Goal: Check status: Check status

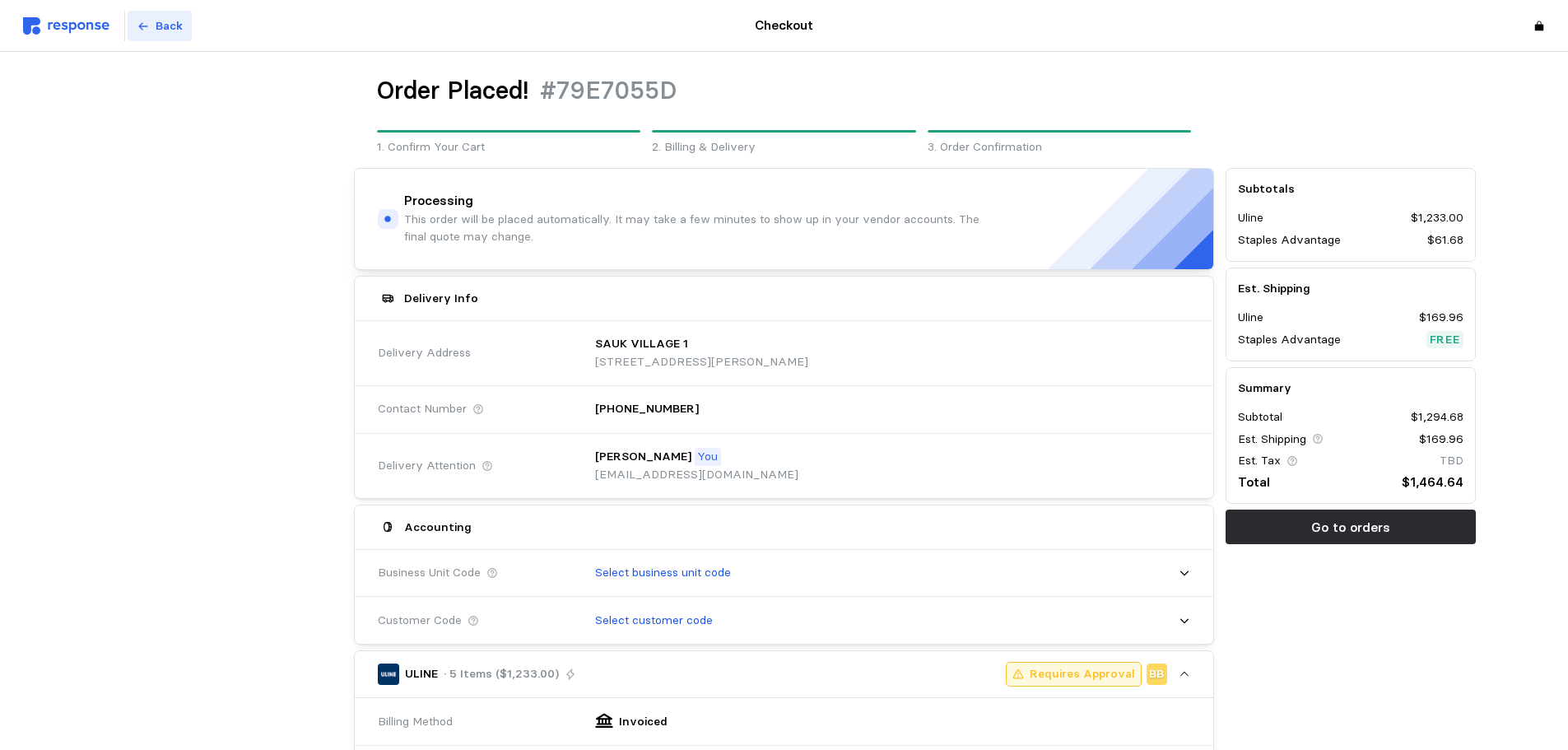
click at [165, 29] on p "Back" at bounding box center [168, 26] width 27 height 18
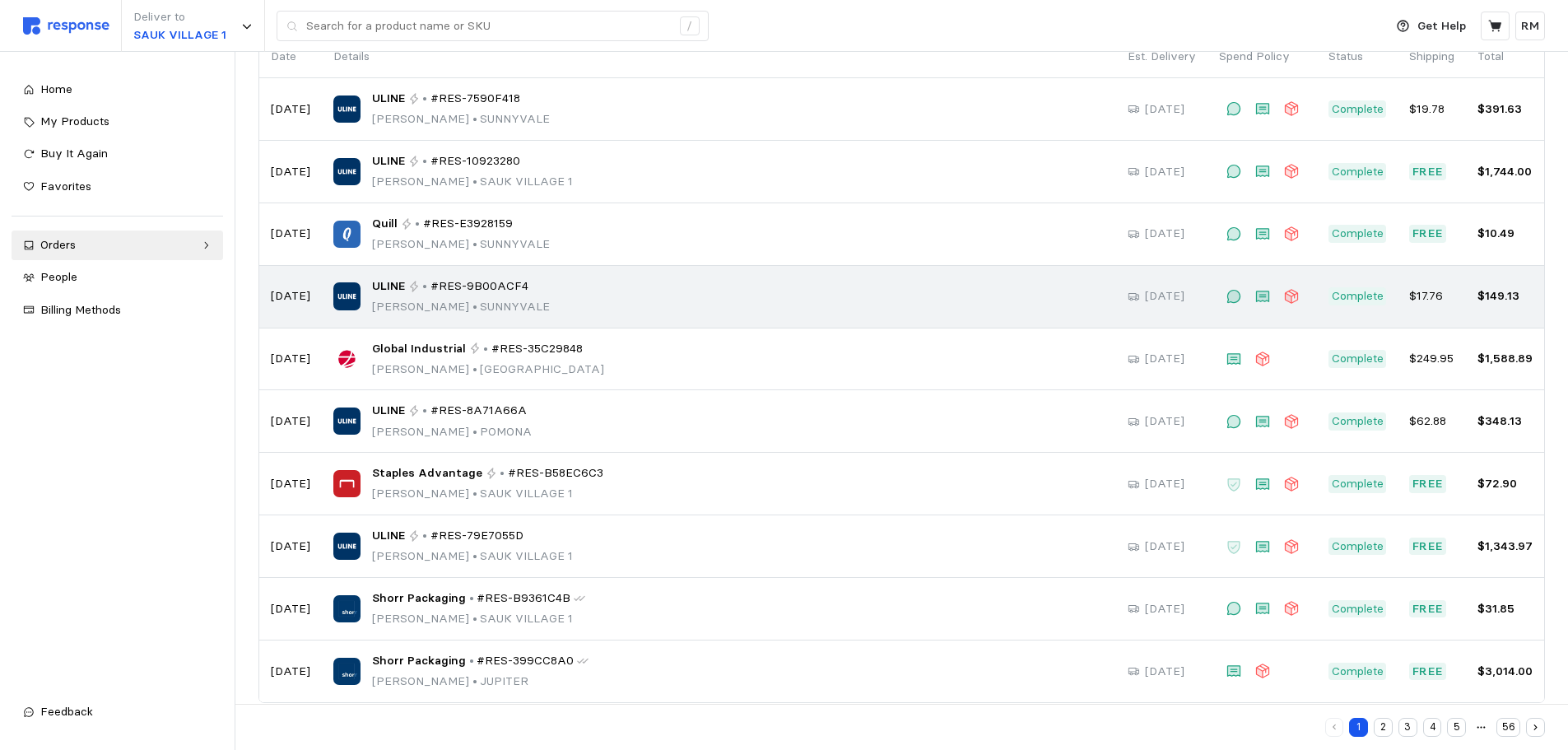
scroll to position [171, 0]
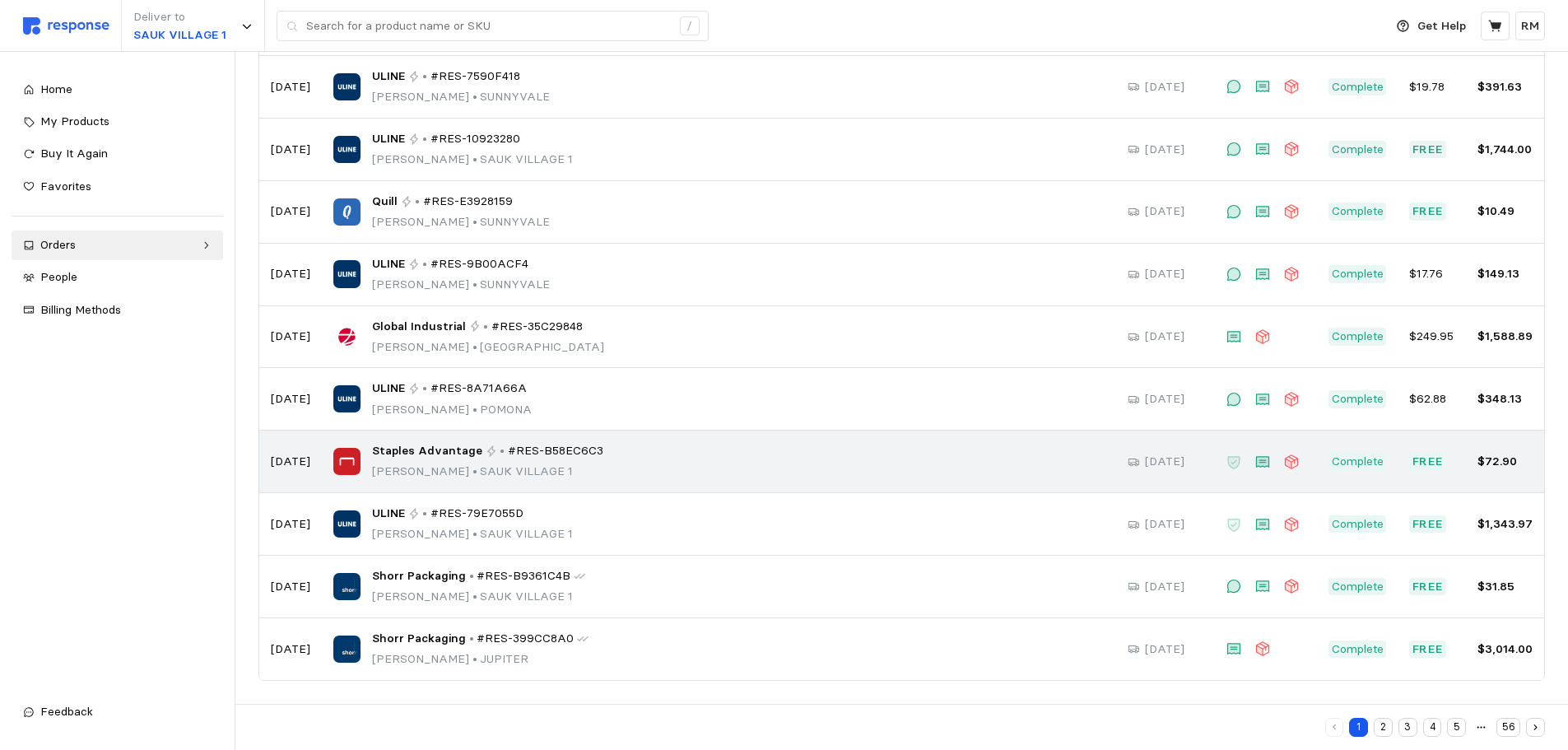
click at [619, 455] on div "Staples Advantage • #RES-B58EC6C3 [PERSON_NAME] • [GEOGRAPHIC_DATA] 1" at bounding box center [719, 461] width 772 height 39
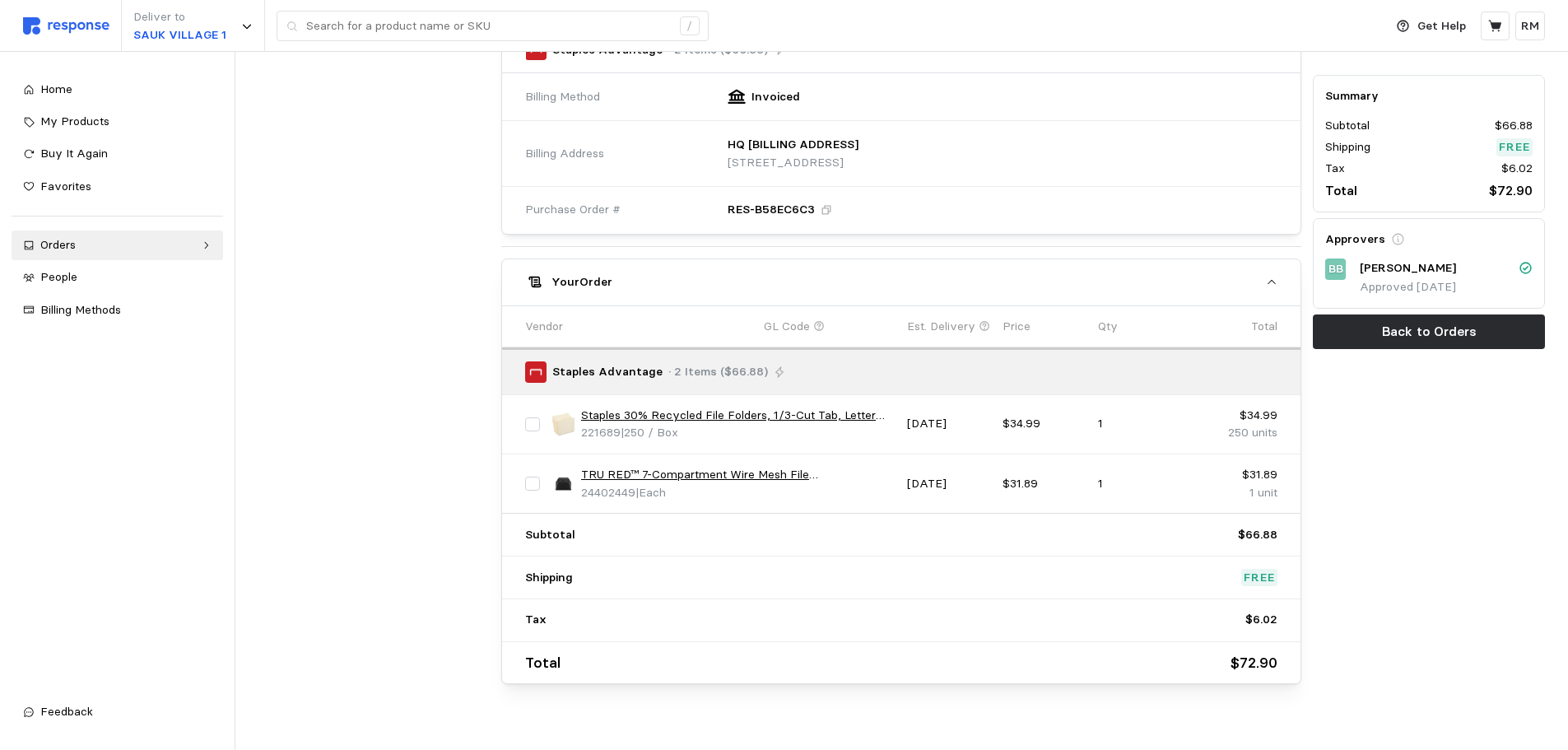
scroll to position [504, 0]
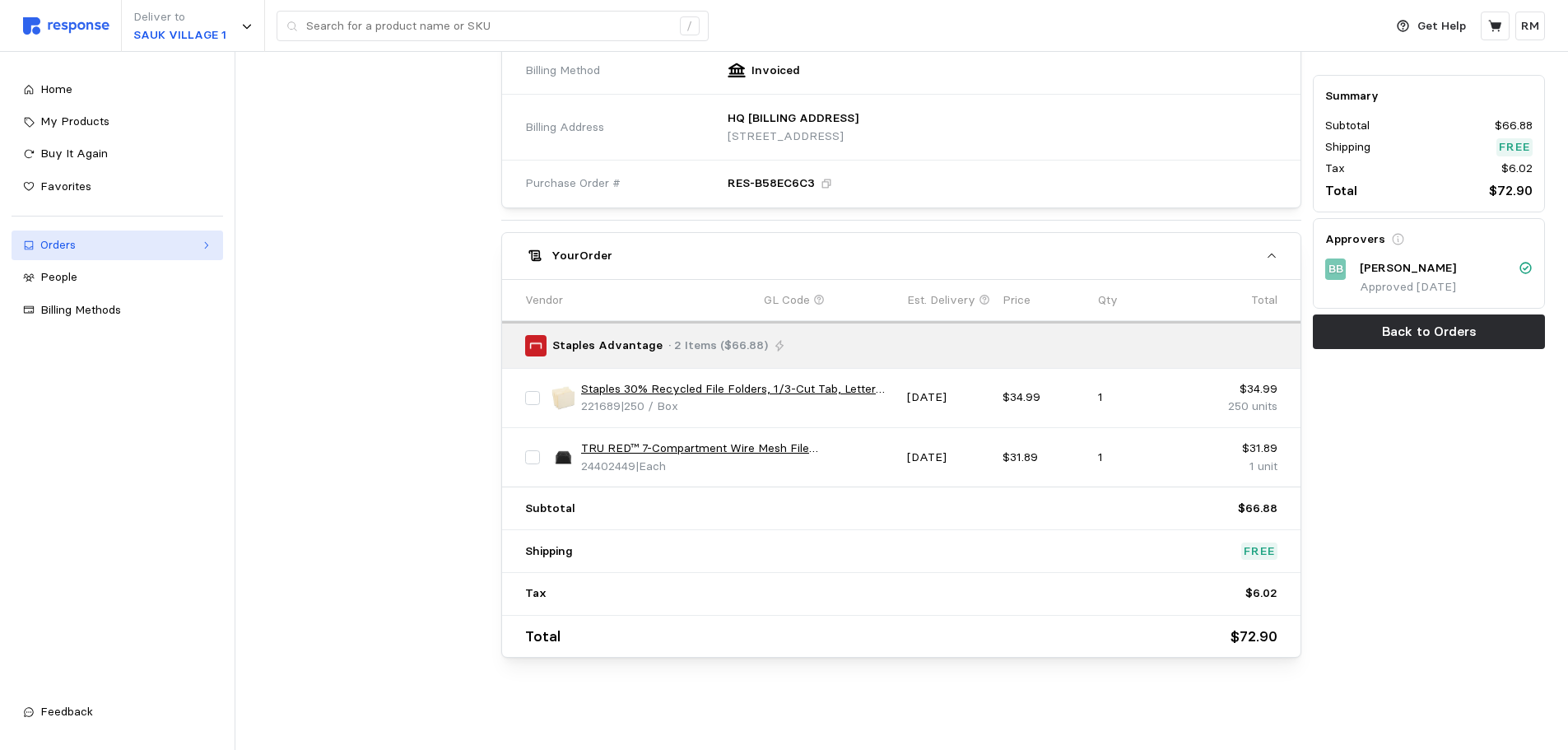
click at [194, 246] on link "Orders" at bounding box center [118, 246] width 212 height 30
click at [85, 247] on div "Orders" at bounding box center [117, 245] width 154 height 18
click at [50, 249] on div "Orders" at bounding box center [117, 245] width 154 height 18
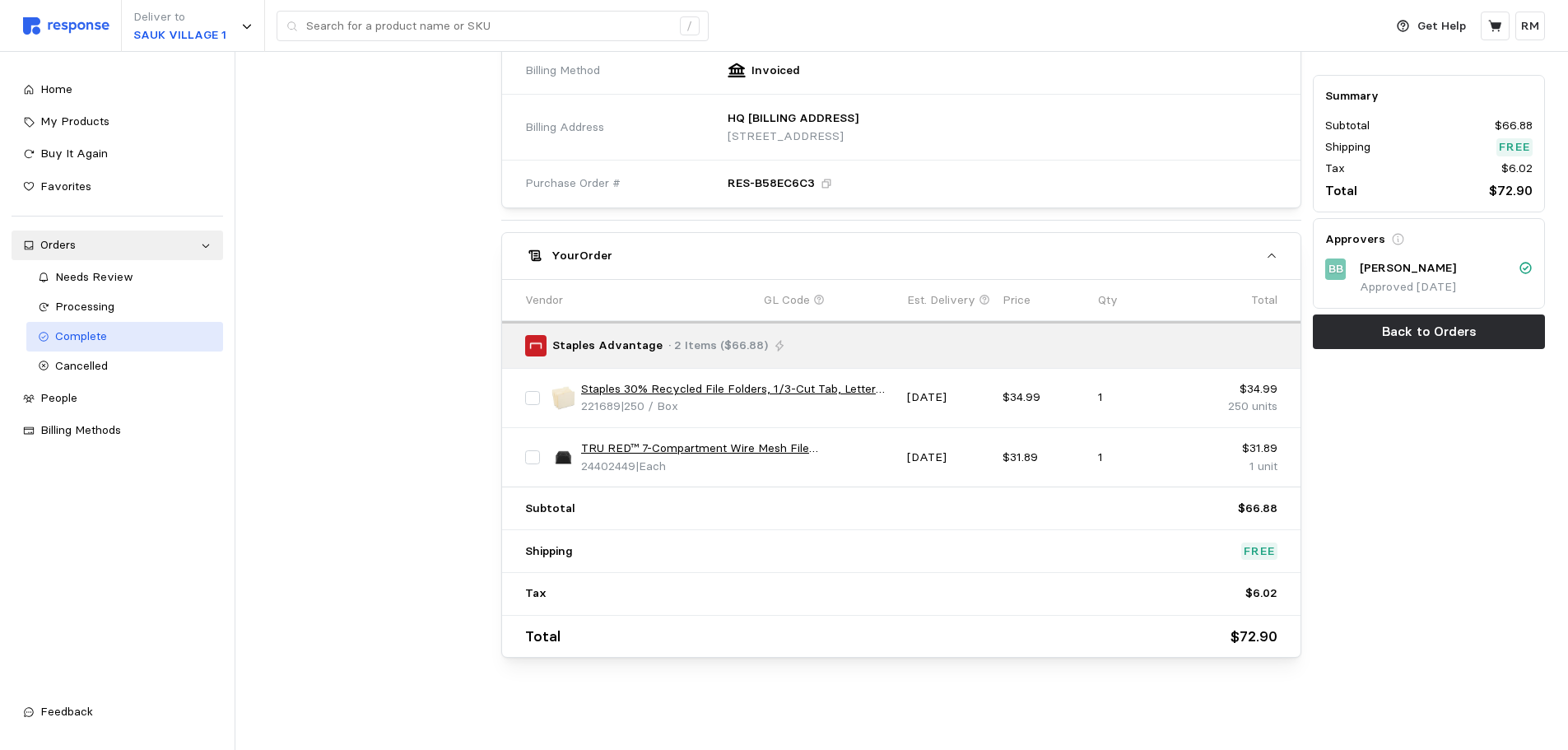
click at [90, 333] on span "Complete" at bounding box center [81, 336] width 52 height 15
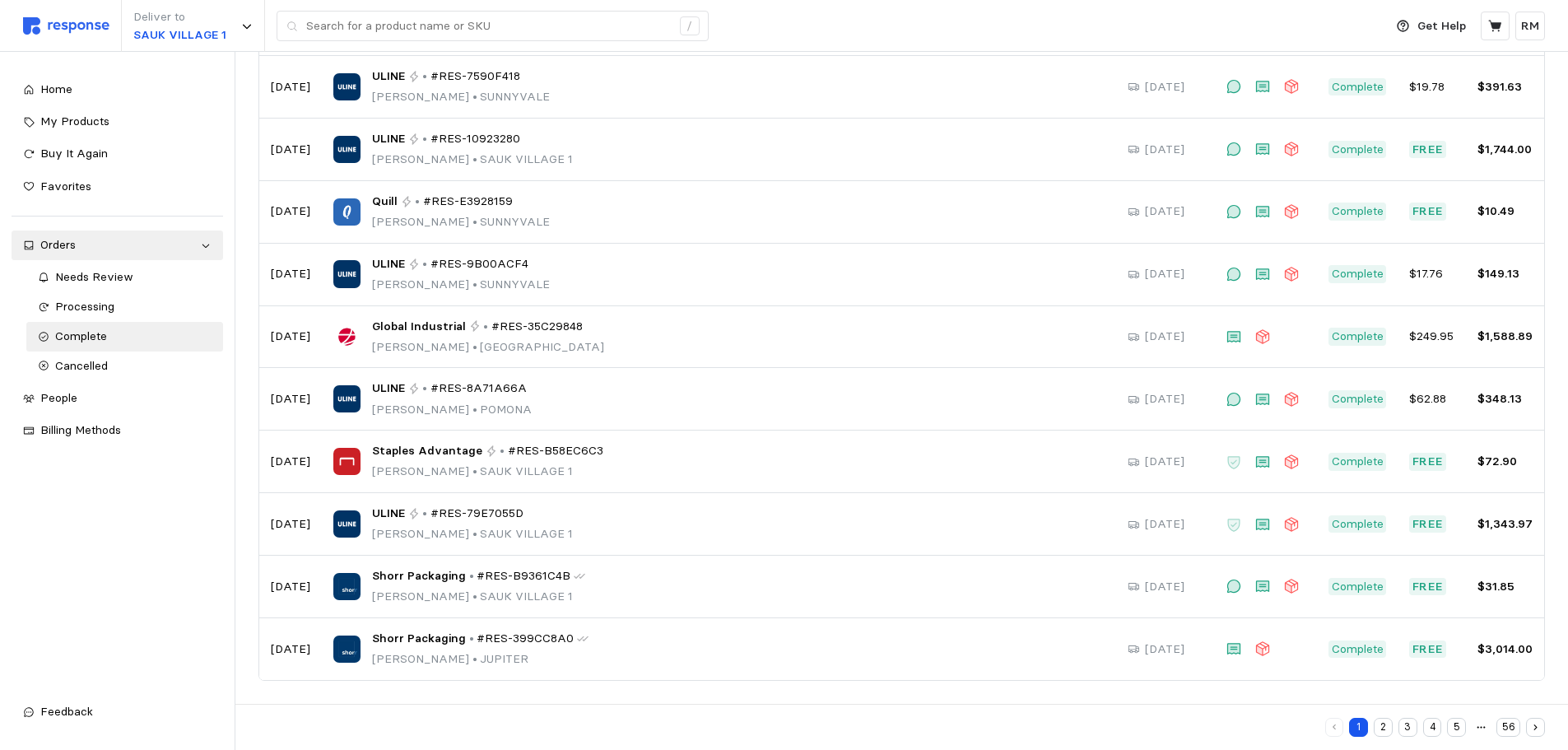
click at [1392, 730] on button "2" at bounding box center [1383, 727] width 19 height 19
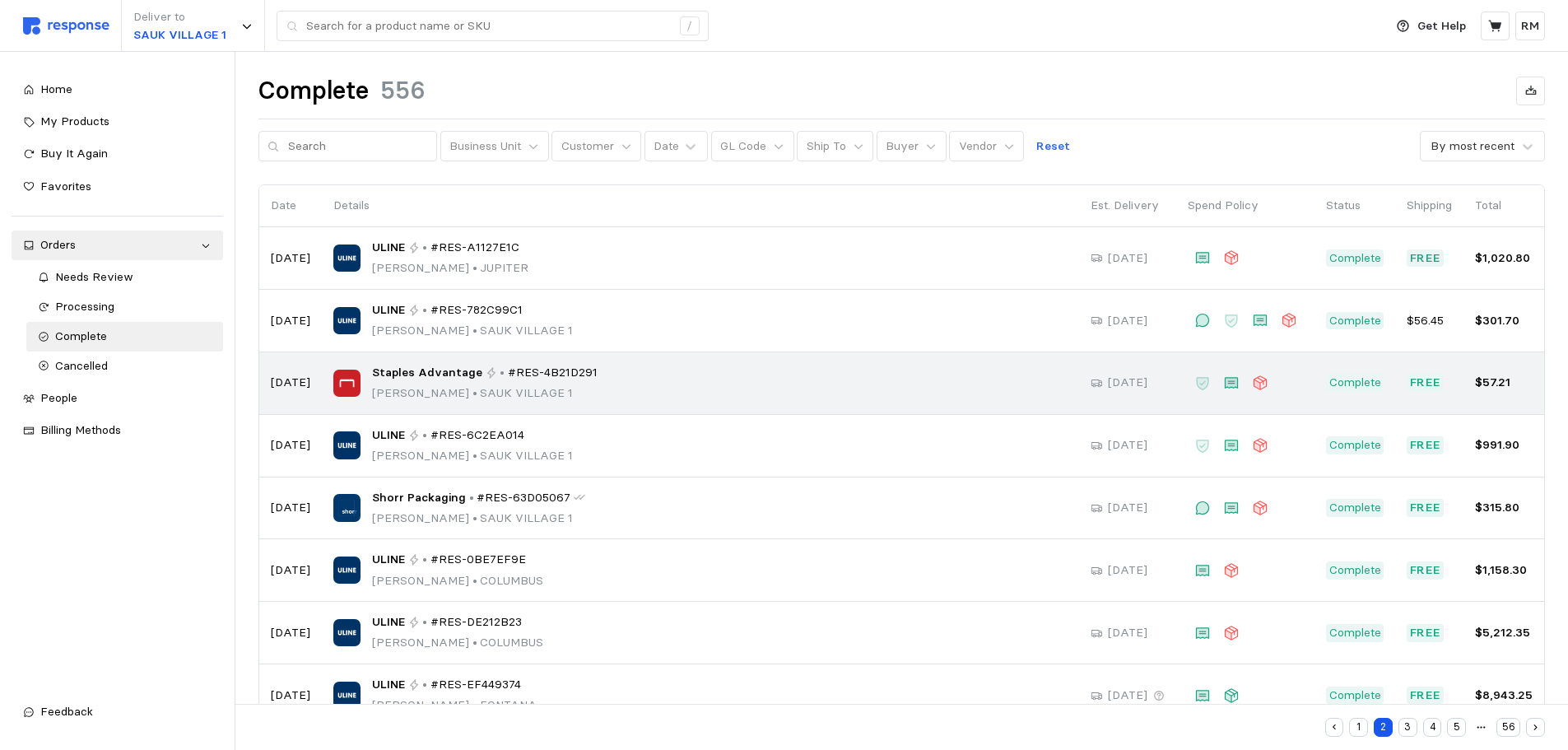
click at [854, 392] on div "Staples Advantage • #RES-4B21D291 [PERSON_NAME] • [GEOGRAPHIC_DATA] 1" at bounding box center [700, 382] width 734 height 39
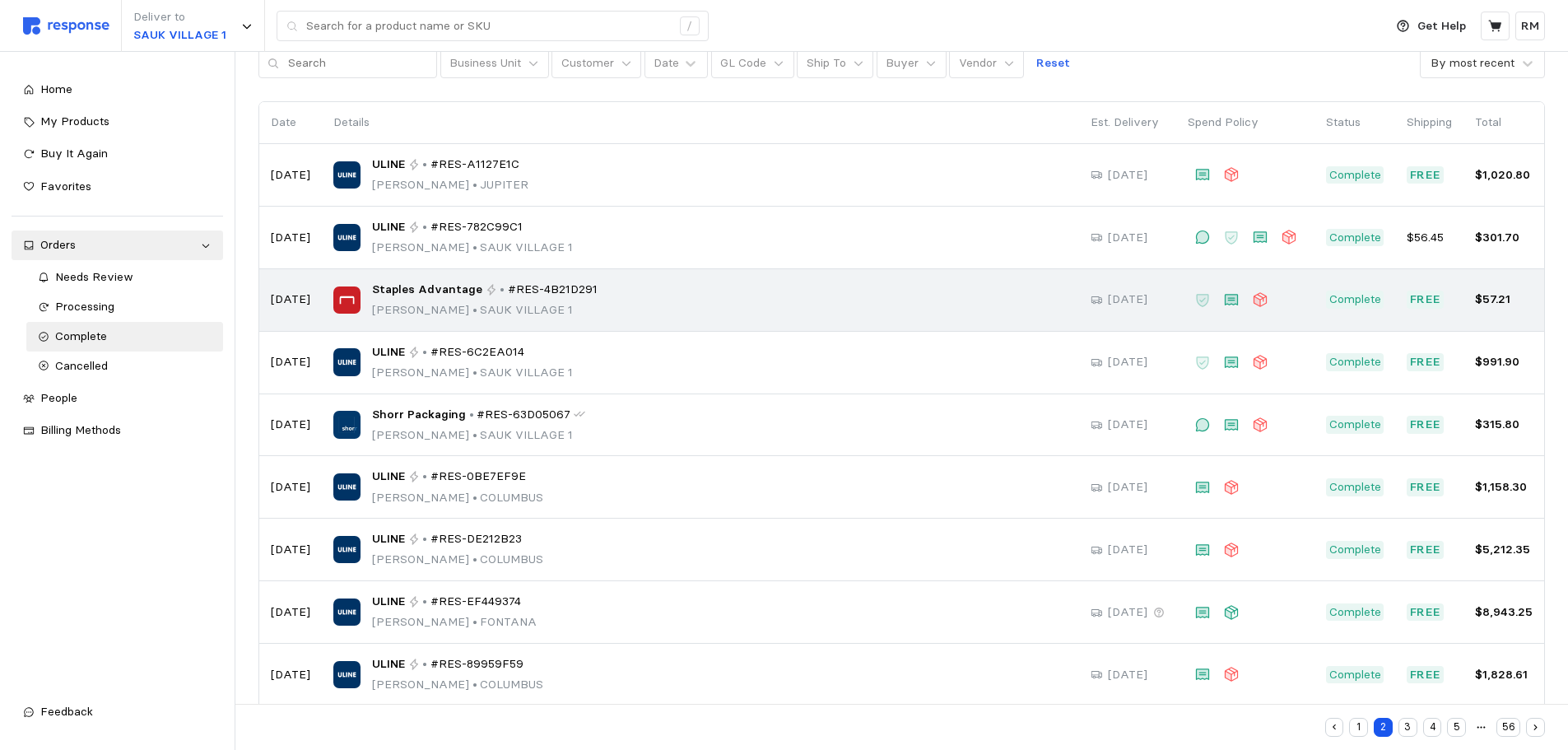
scroll to position [171, 0]
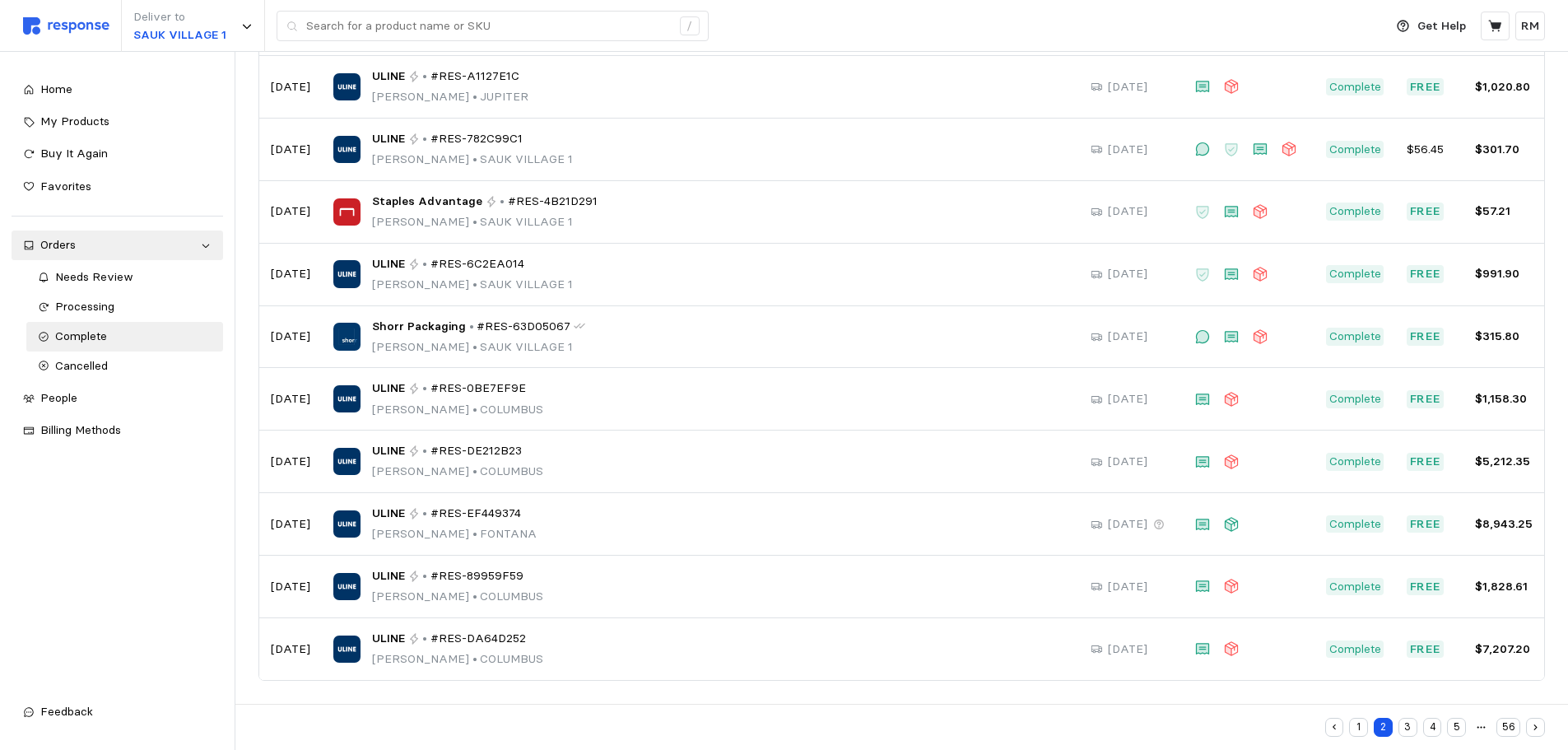
click at [1409, 723] on button "3" at bounding box center [1408, 727] width 19 height 19
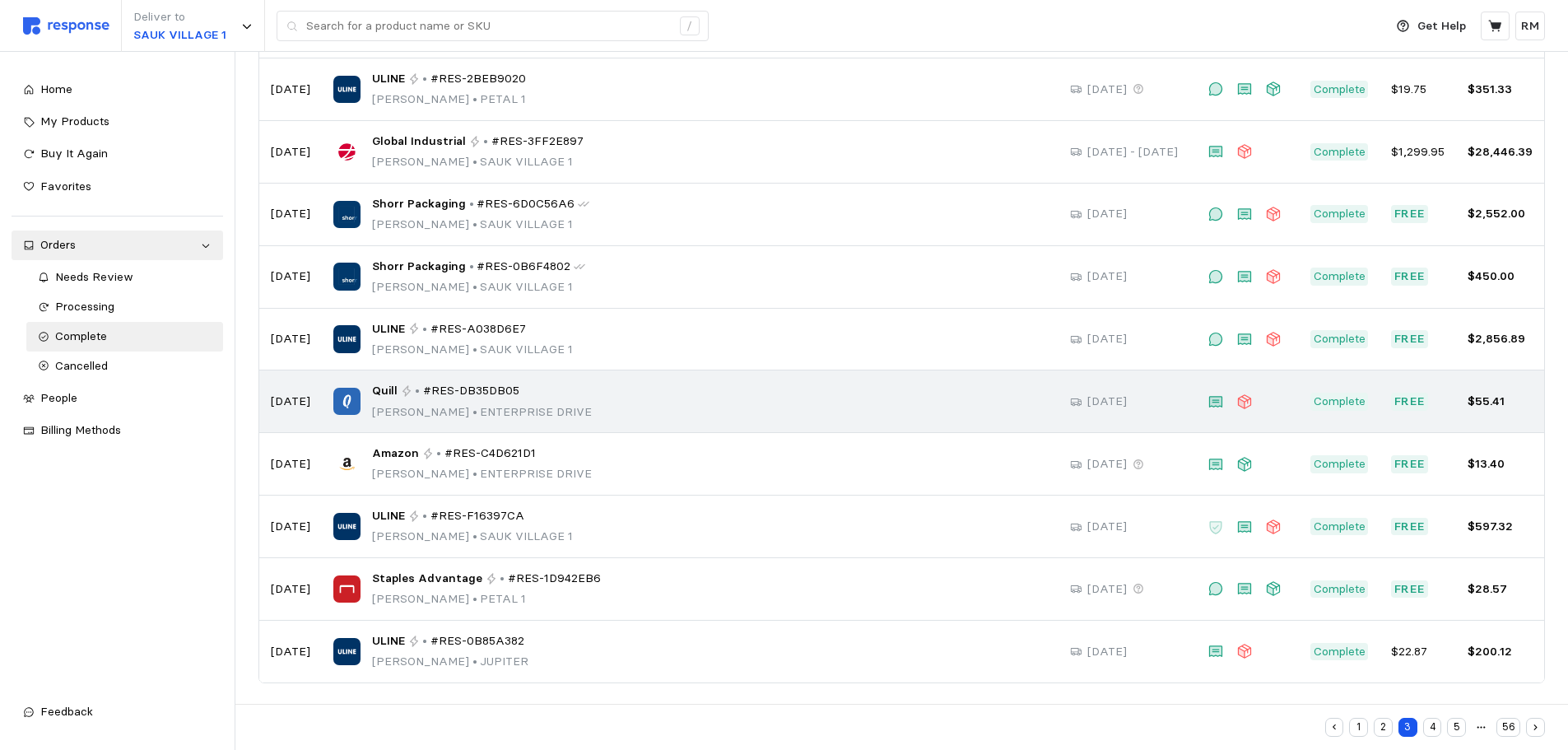
scroll to position [171, 0]
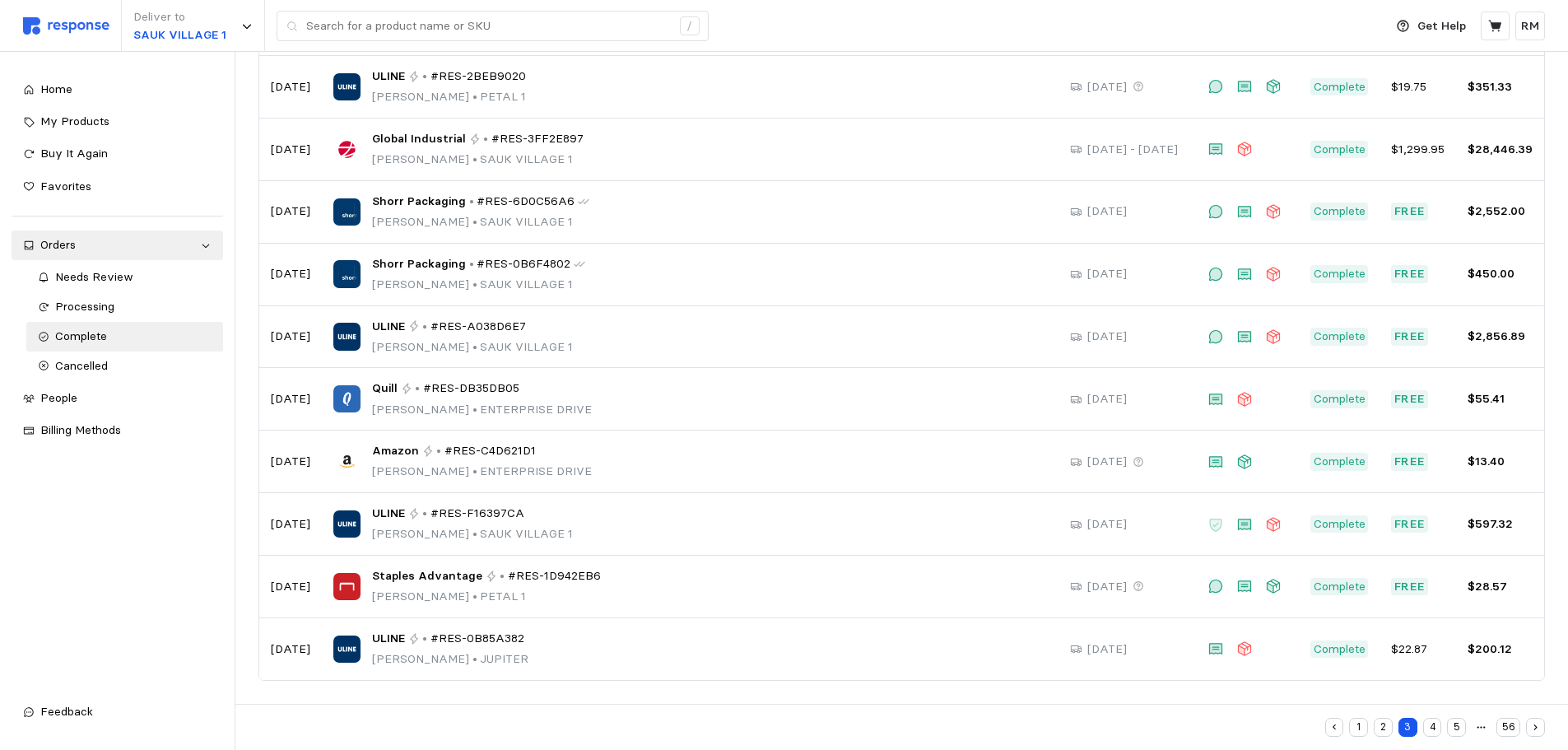
click at [1432, 729] on button "4" at bounding box center [1432, 727] width 19 height 19
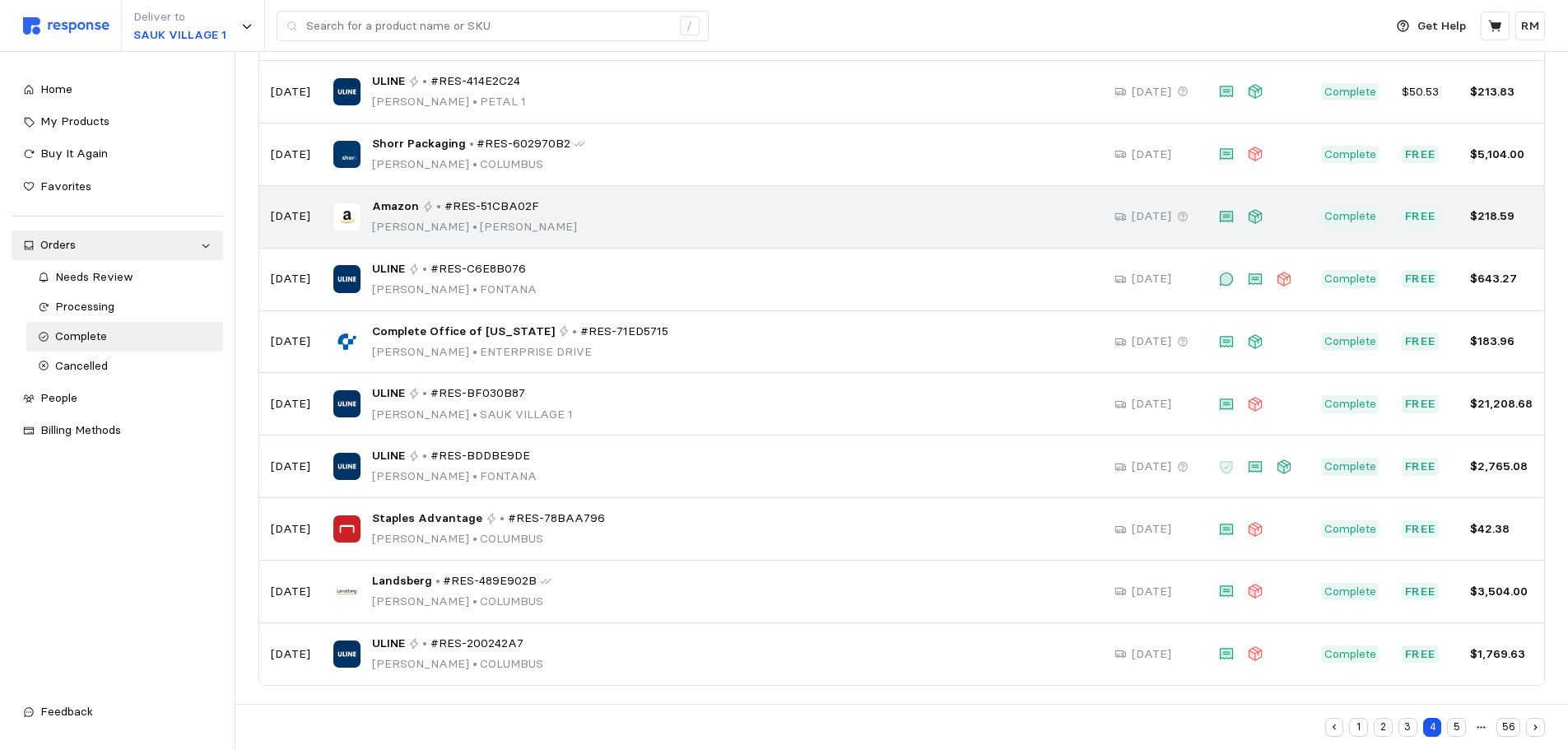
scroll to position [171, 0]
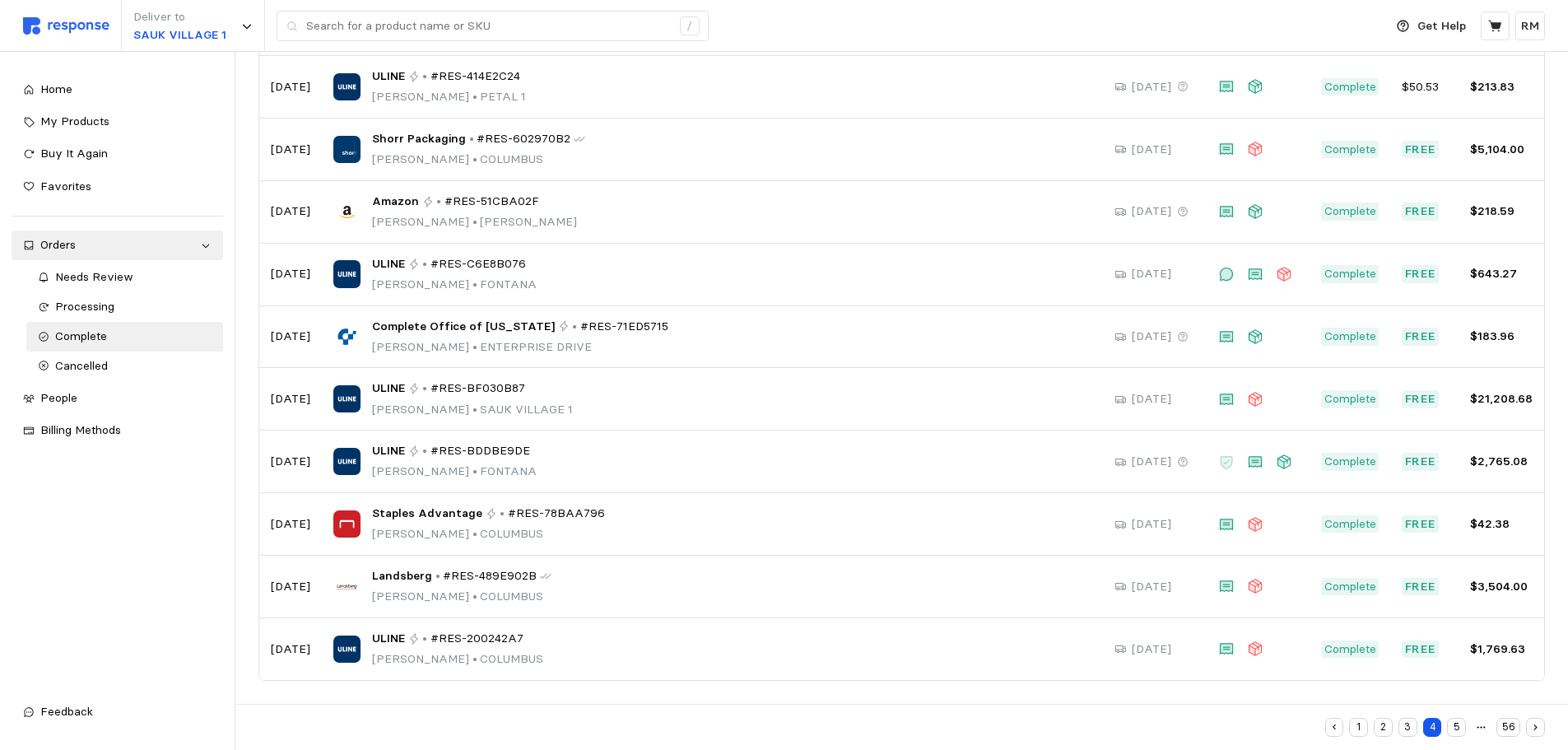
click at [1457, 723] on button "5" at bounding box center [1456, 727] width 19 height 19
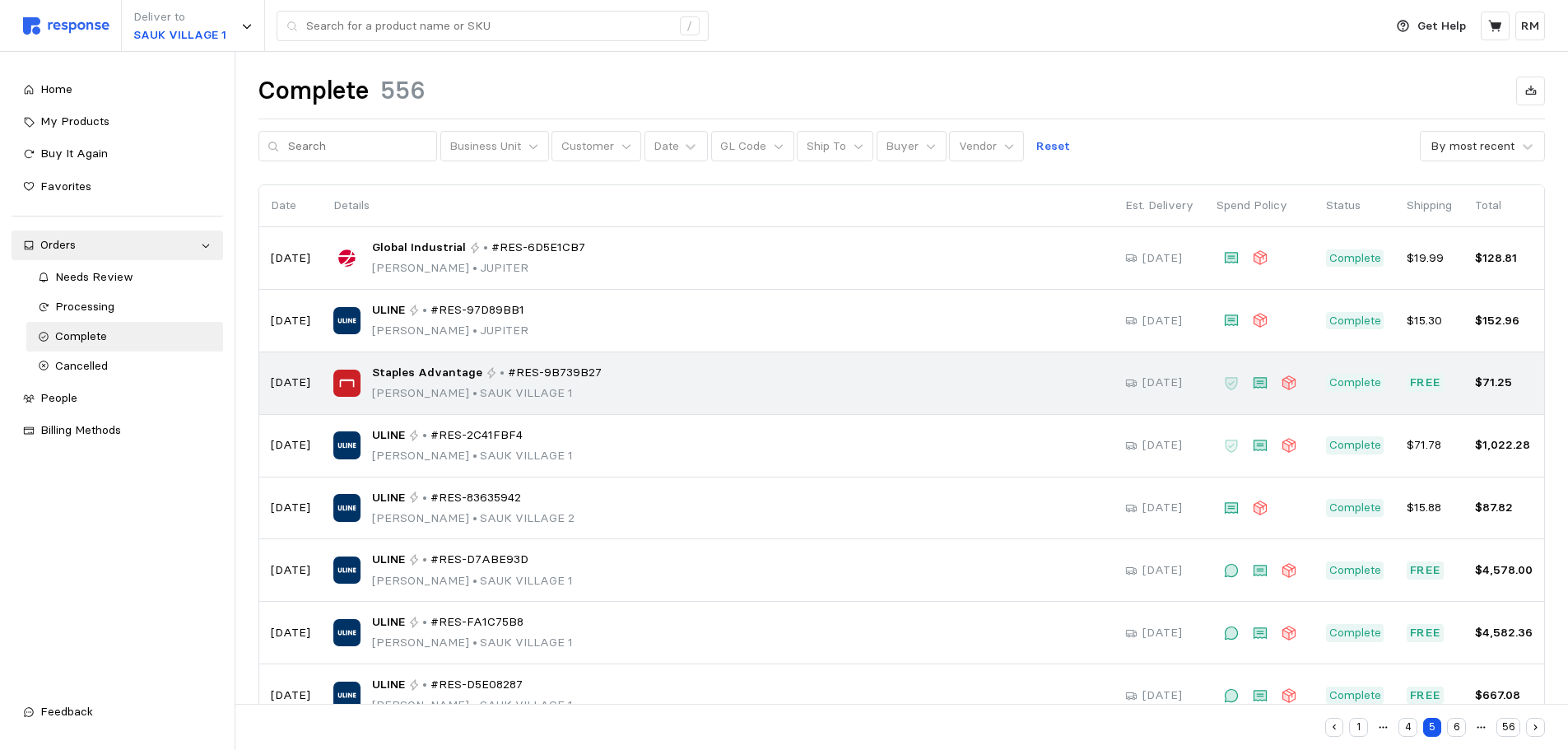
click at [846, 377] on div "Staples Advantage • #RES-9B739B27 [PERSON_NAME] • [GEOGRAPHIC_DATA] 1" at bounding box center [718, 382] width 769 height 39
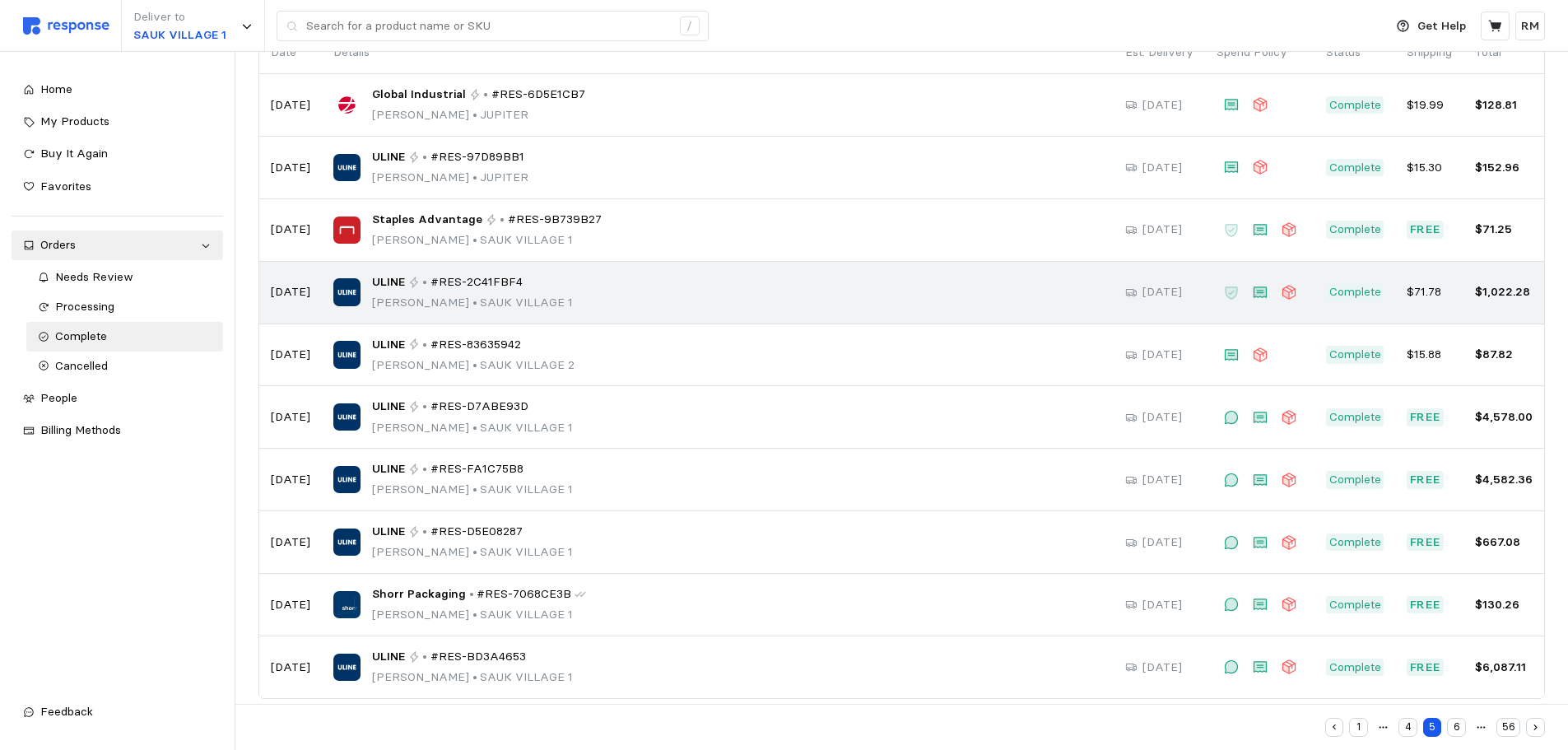
scroll to position [171, 0]
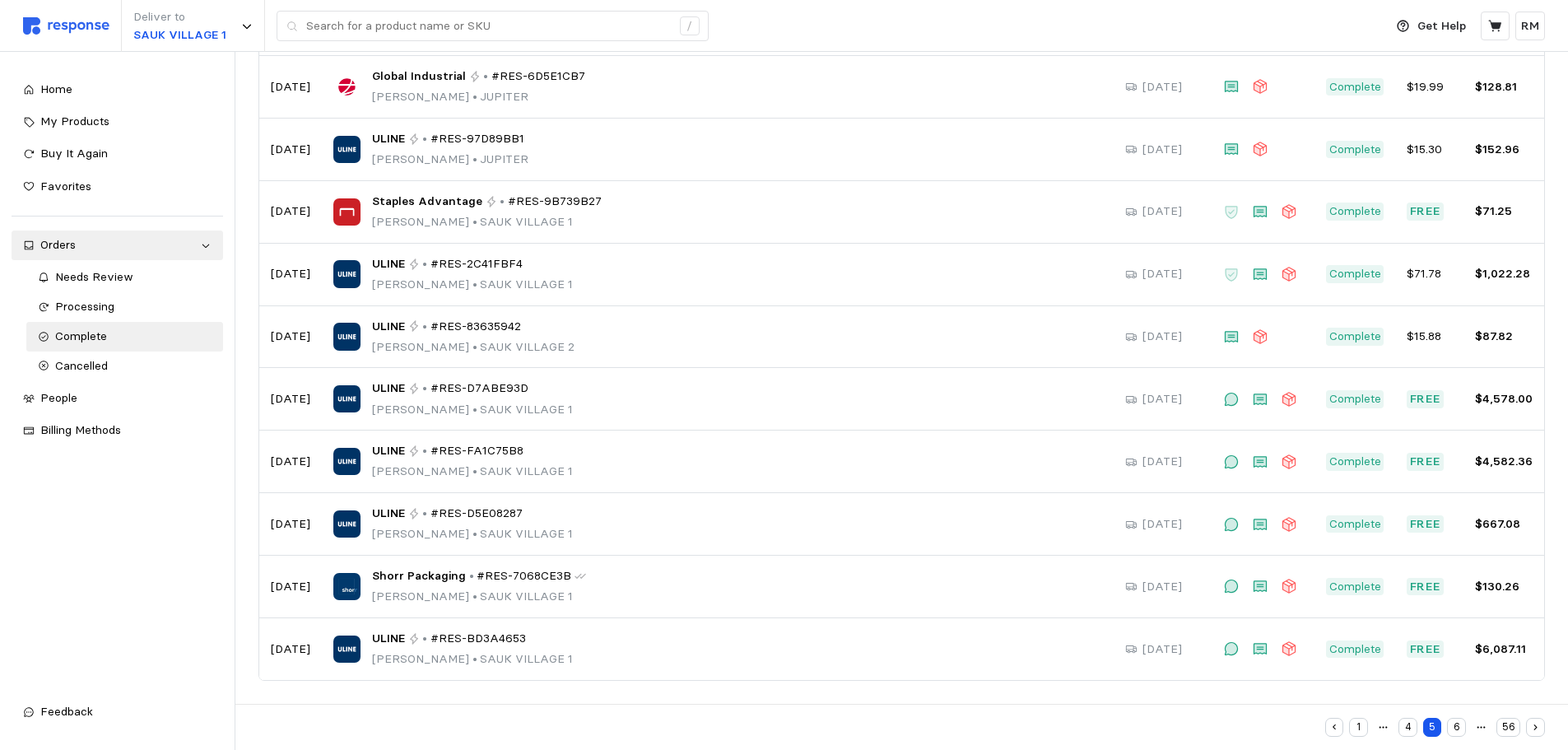
click at [1457, 727] on button "6" at bounding box center [1456, 727] width 19 height 19
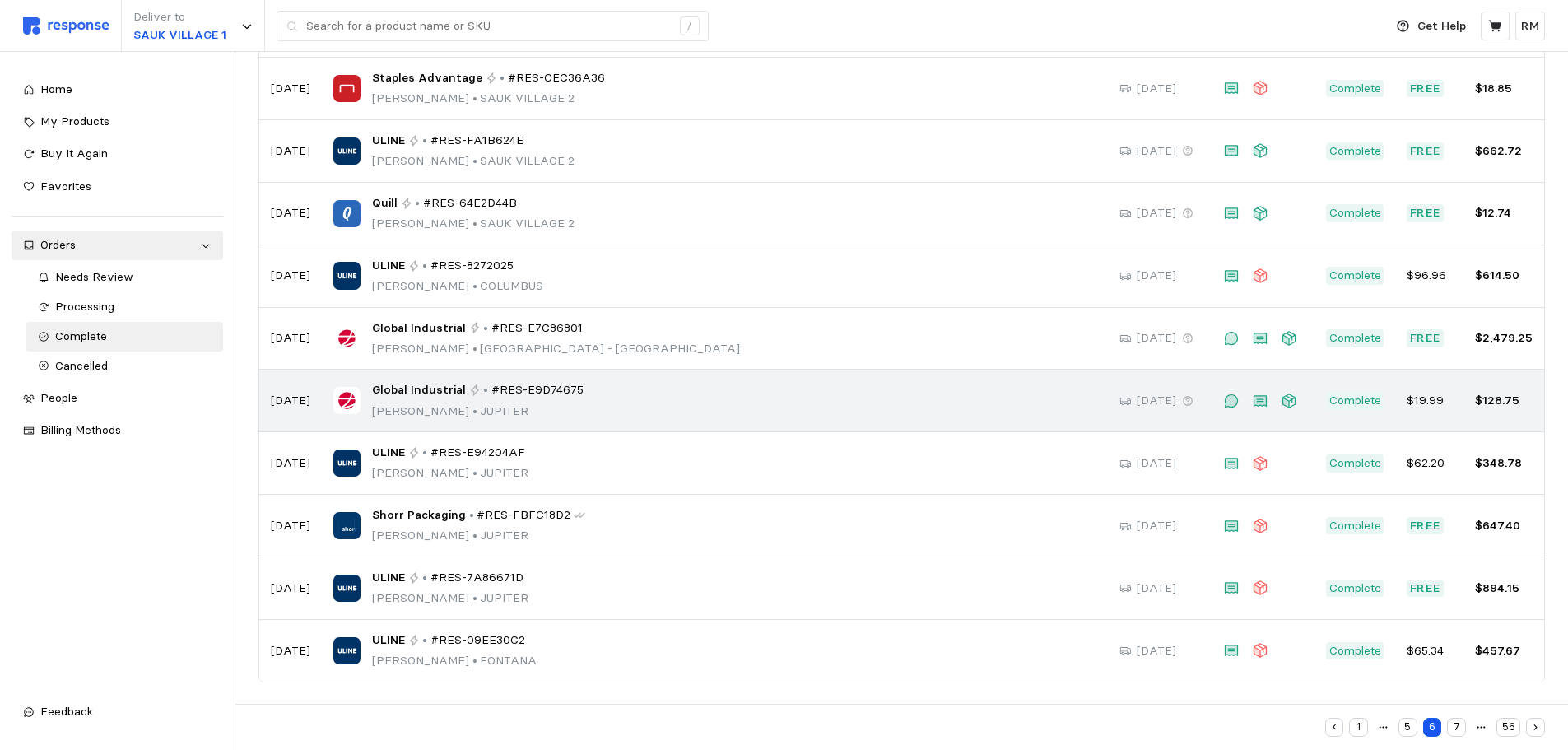
scroll to position [171, 0]
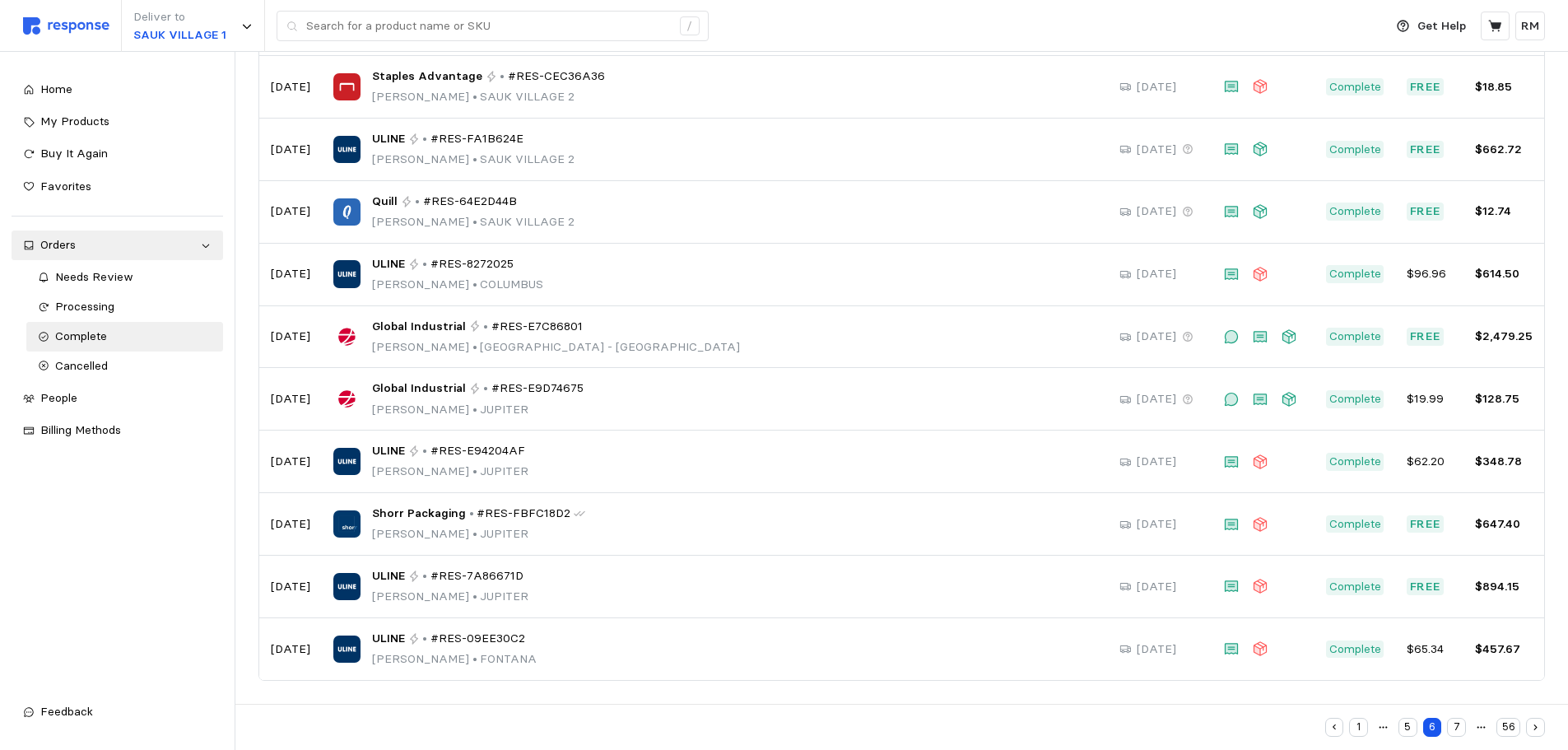
click at [1463, 731] on button "7" at bounding box center [1456, 727] width 19 height 19
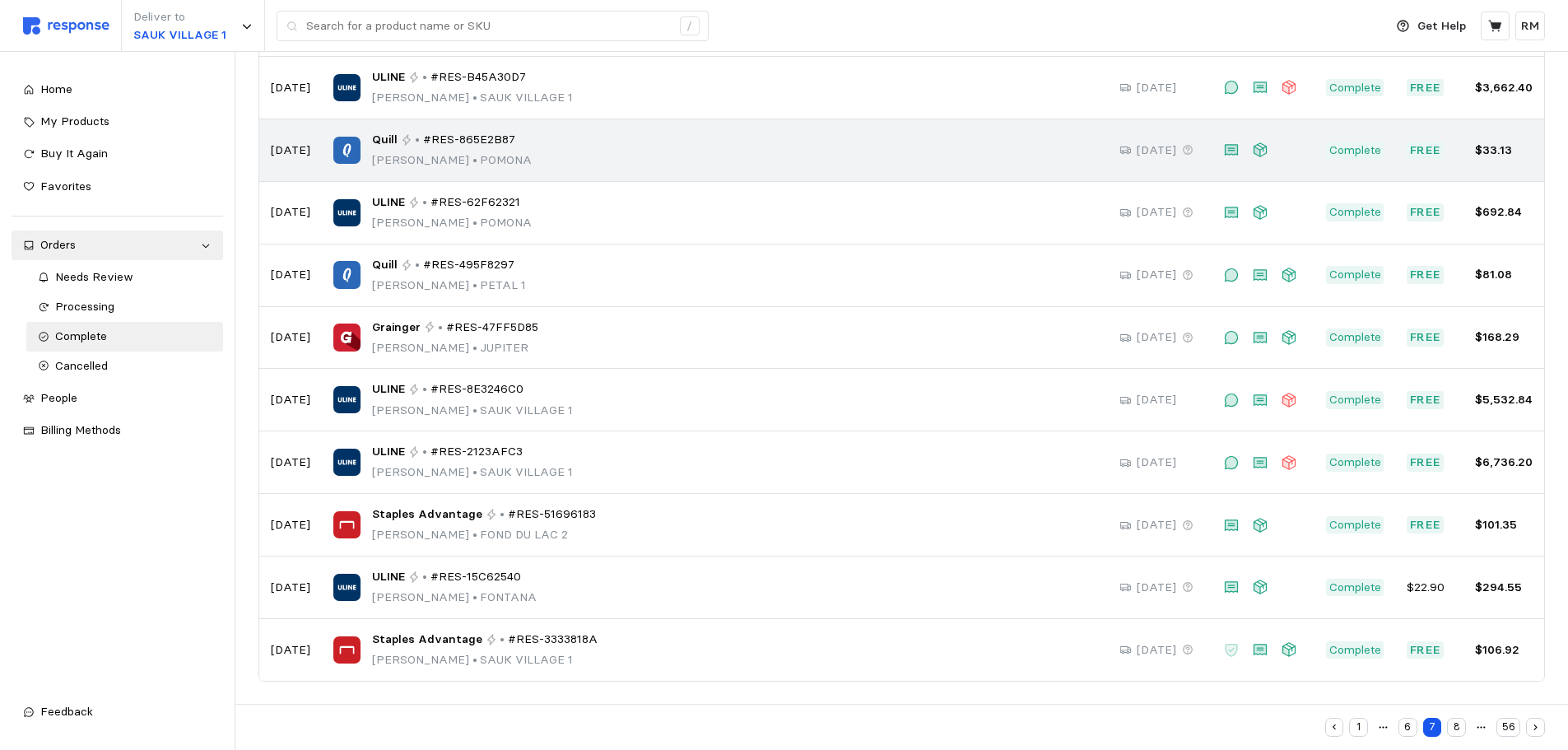
scroll to position [171, 0]
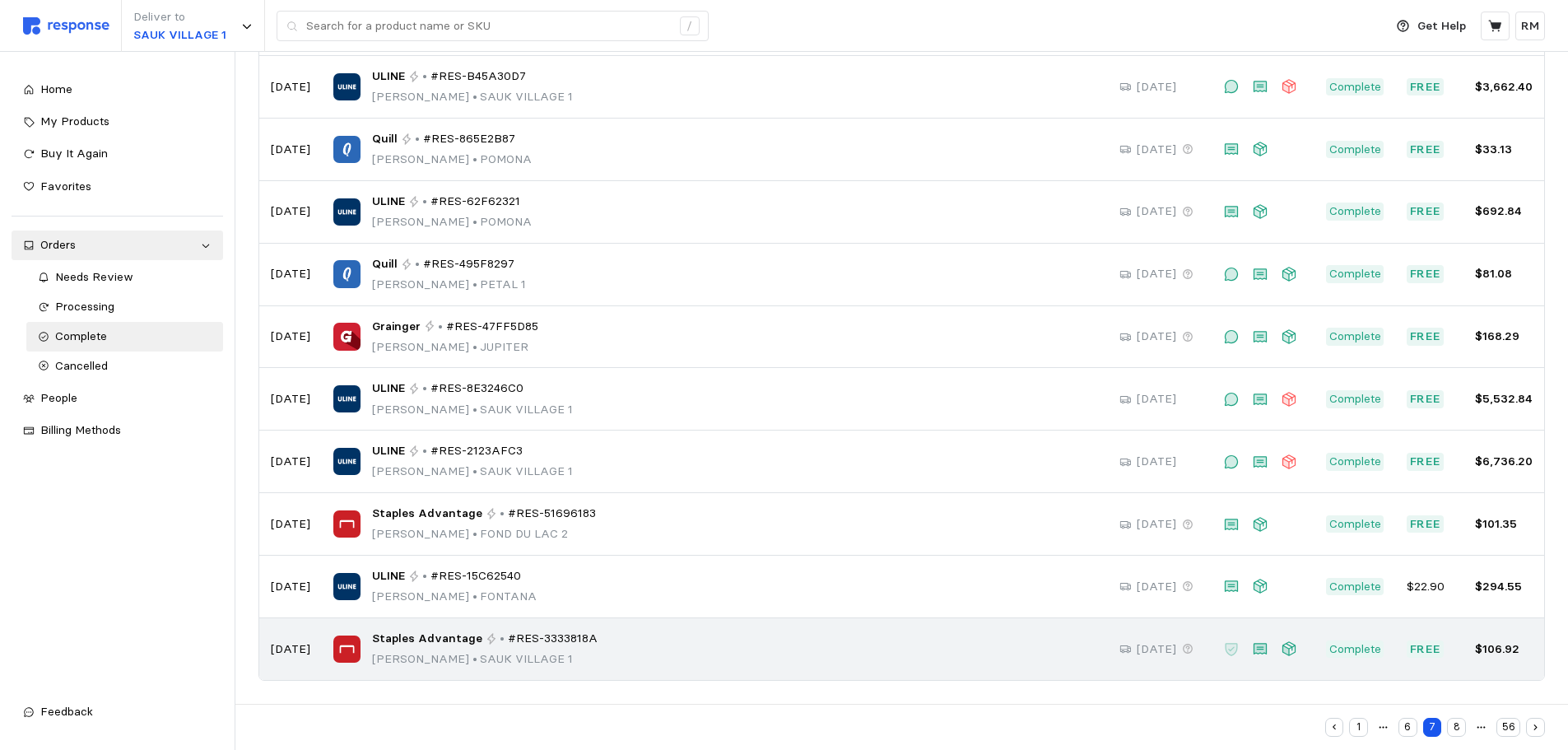
click at [917, 660] on div "Staples Advantage • #RES-3333818A [PERSON_NAME] • [GEOGRAPHIC_DATA] 1" at bounding box center [715, 649] width 763 height 39
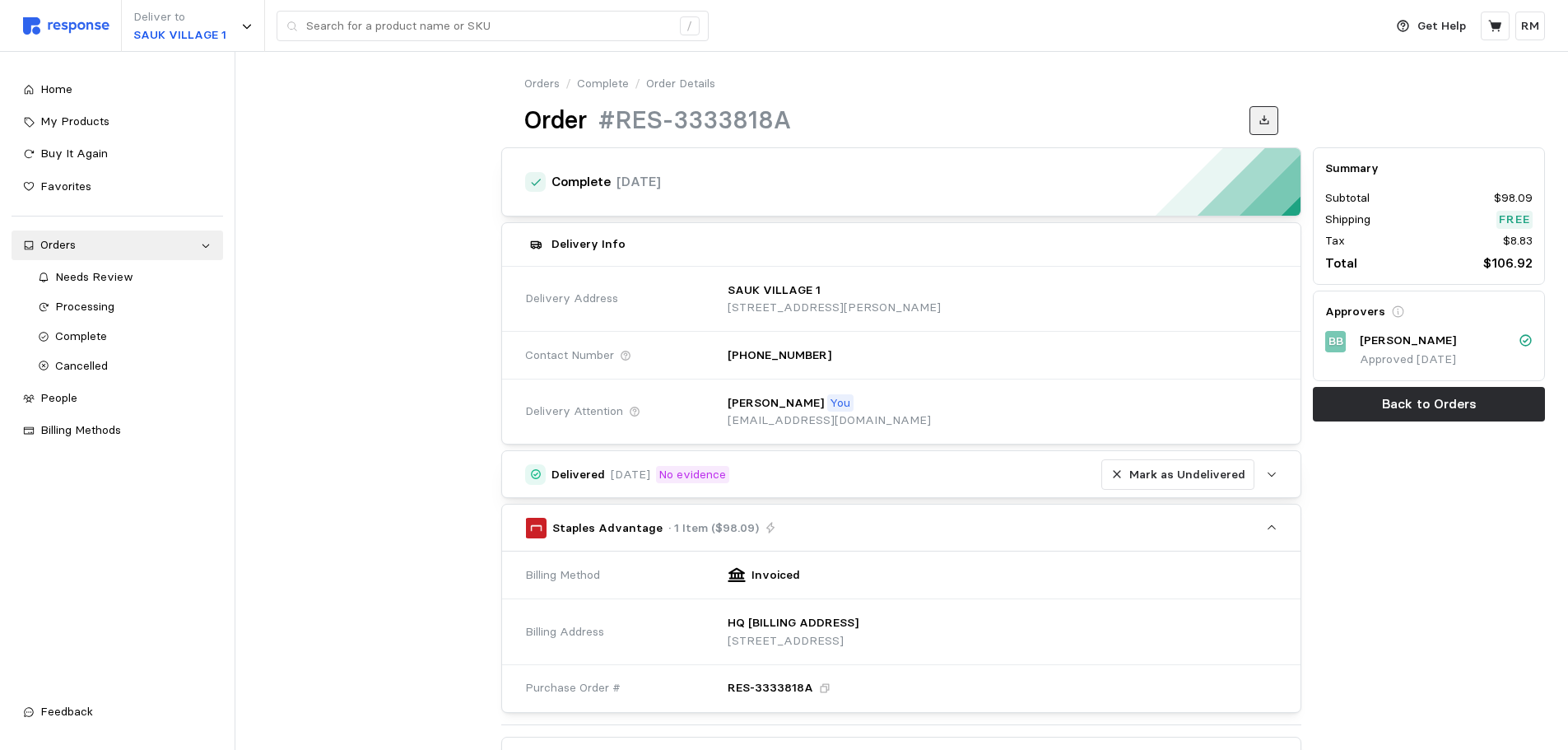
click at [1263, 120] on icon at bounding box center [1263, 119] width 9 height 9
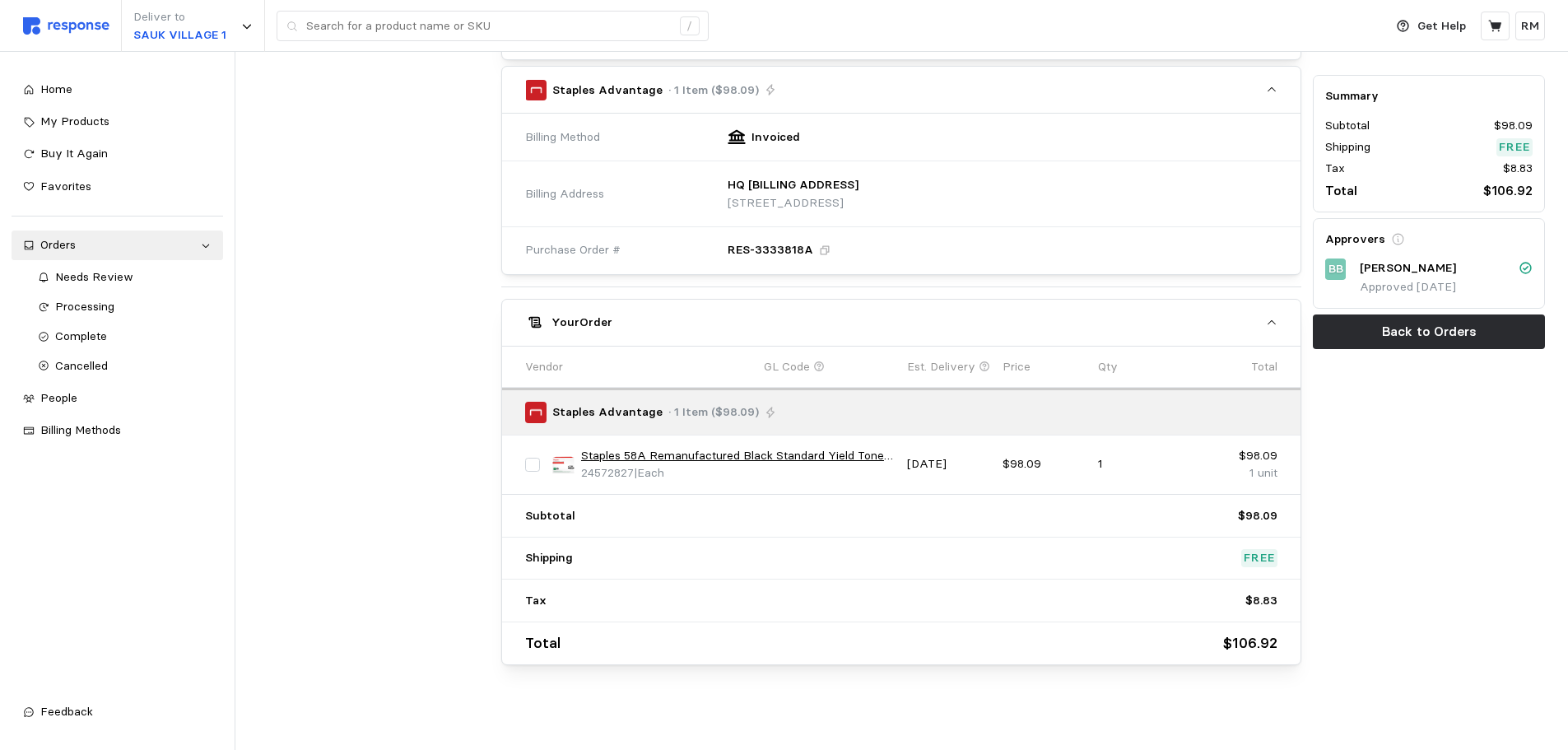
scroll to position [446, 0]
